Goal: Task Accomplishment & Management: Use online tool/utility

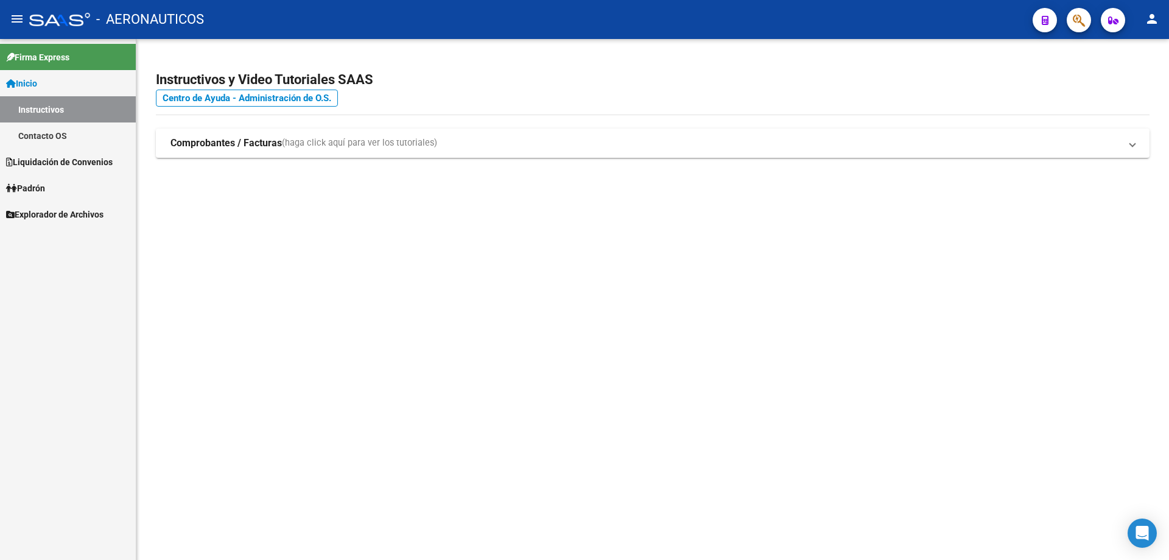
click at [35, 189] on span "Padrón" at bounding box center [25, 187] width 39 height 13
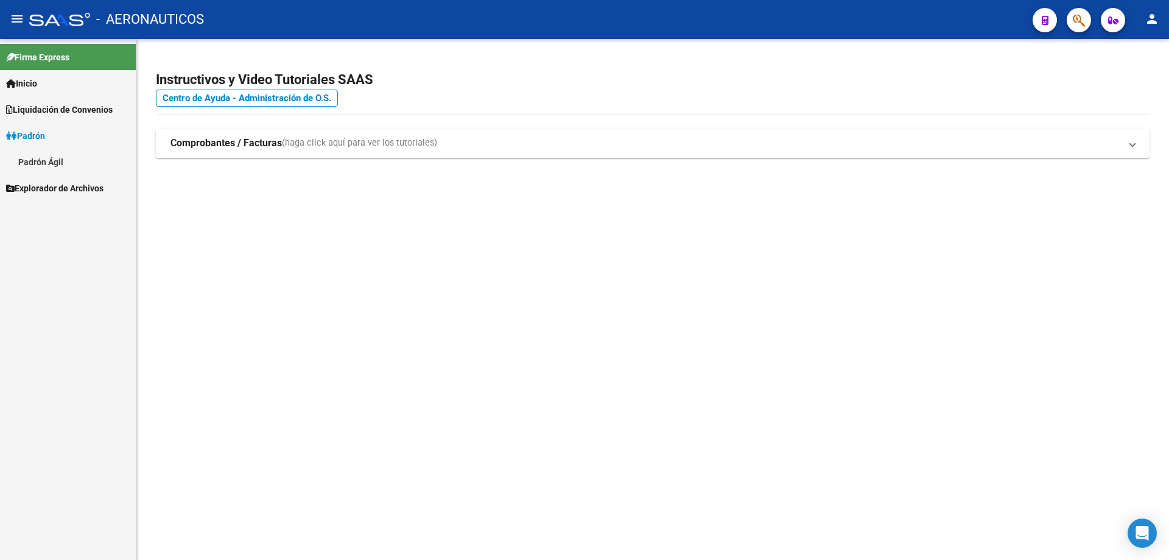
click at [43, 159] on link "Padrón Ágil" at bounding box center [68, 162] width 136 height 26
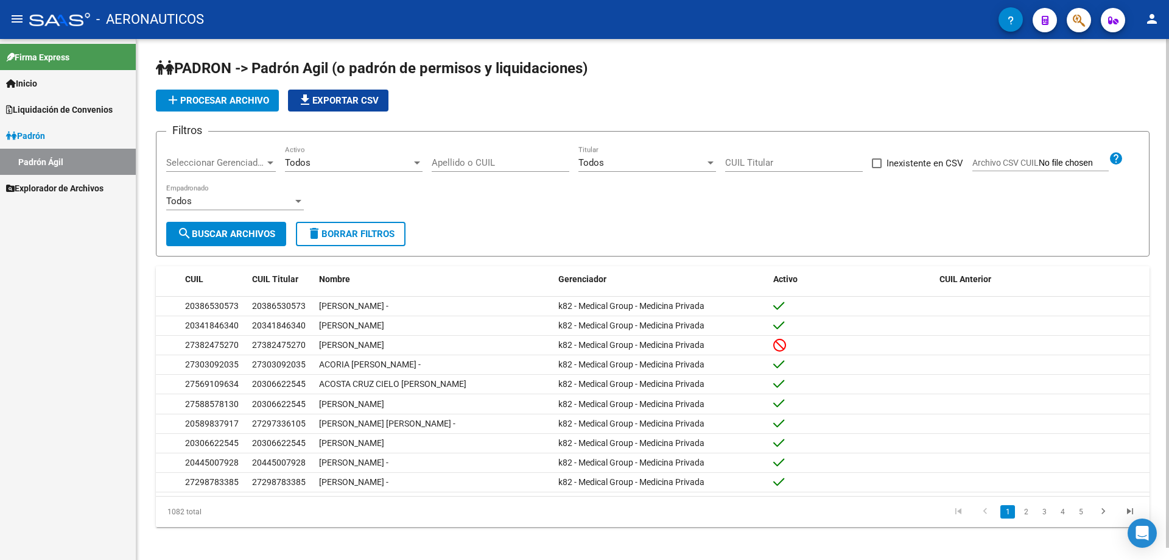
click at [348, 94] on button "file_download Exportar CSV" at bounding box center [338, 101] width 100 height 22
click at [265, 105] on span "add Procesar archivo" at bounding box center [218, 100] width 104 height 11
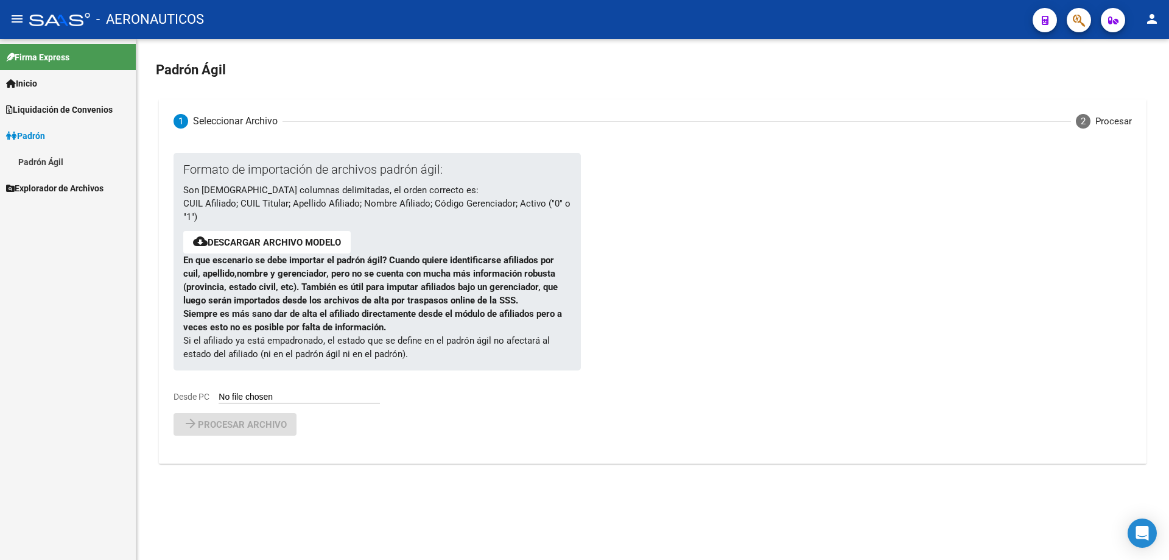
click at [251, 396] on input "Desde PC" at bounding box center [299, 397] width 161 height 12
